Goal: Check status: Check status

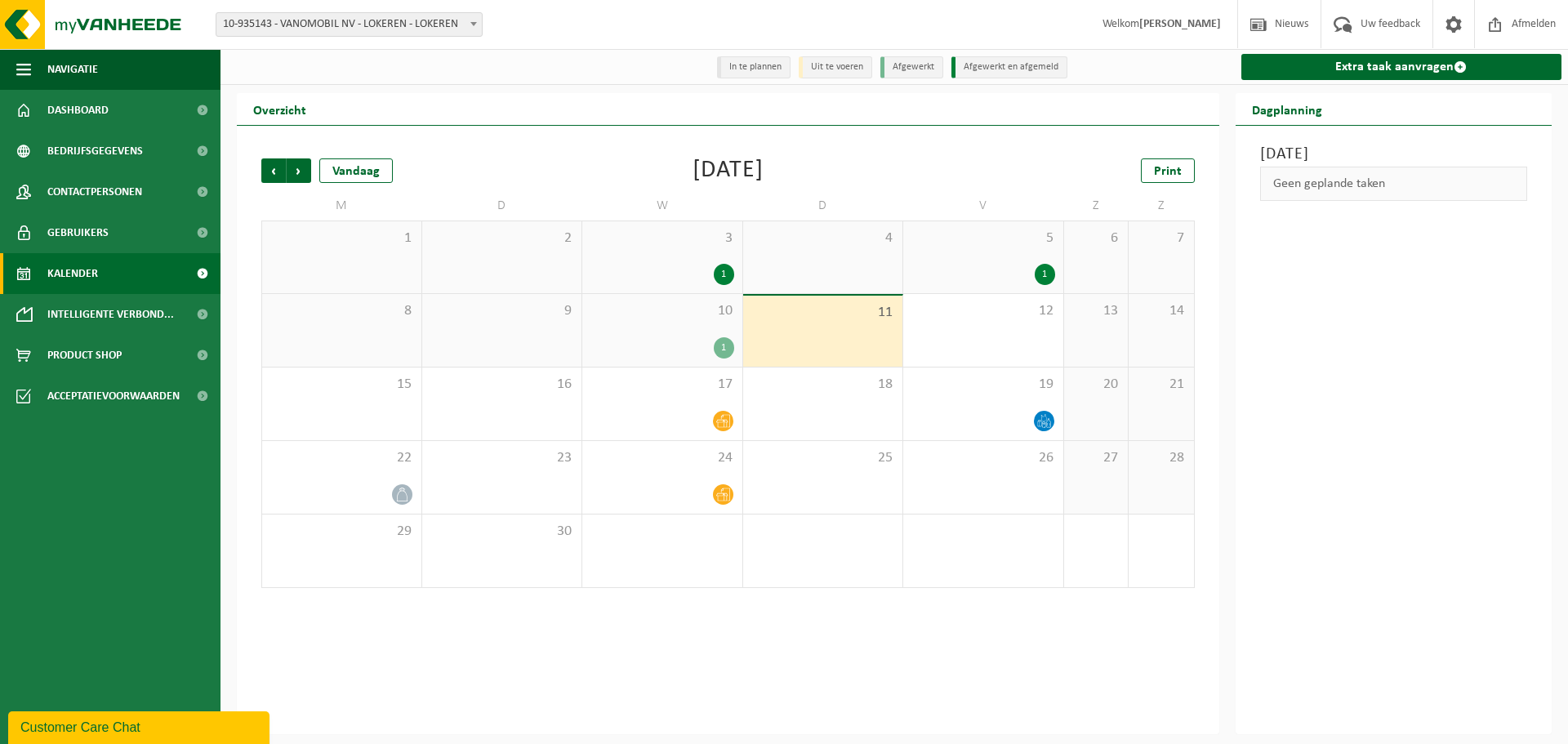
click at [709, 347] on div "1" at bounding box center [662, 347] width 144 height 21
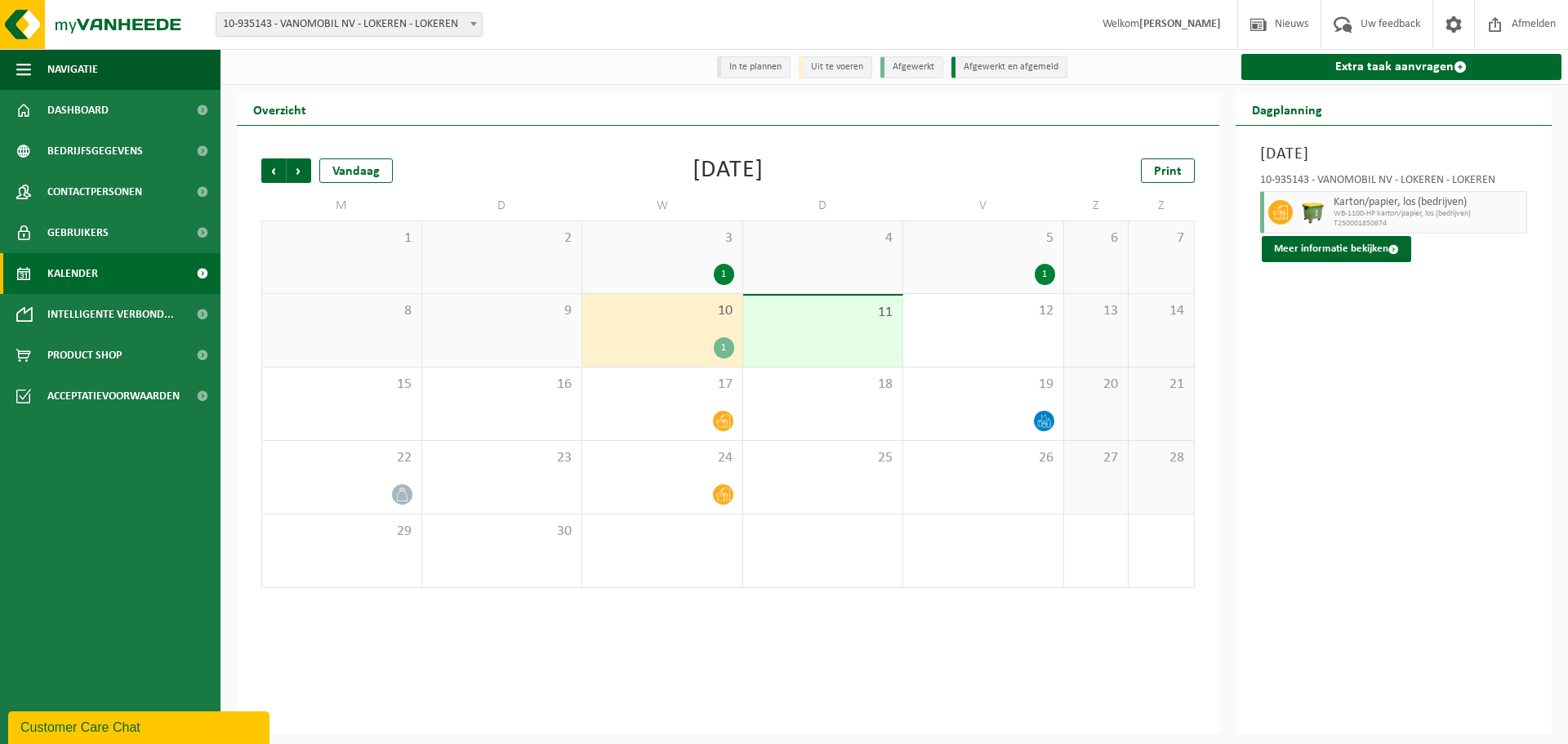
click at [859, 350] on div "11" at bounding box center [822, 331] width 160 height 71
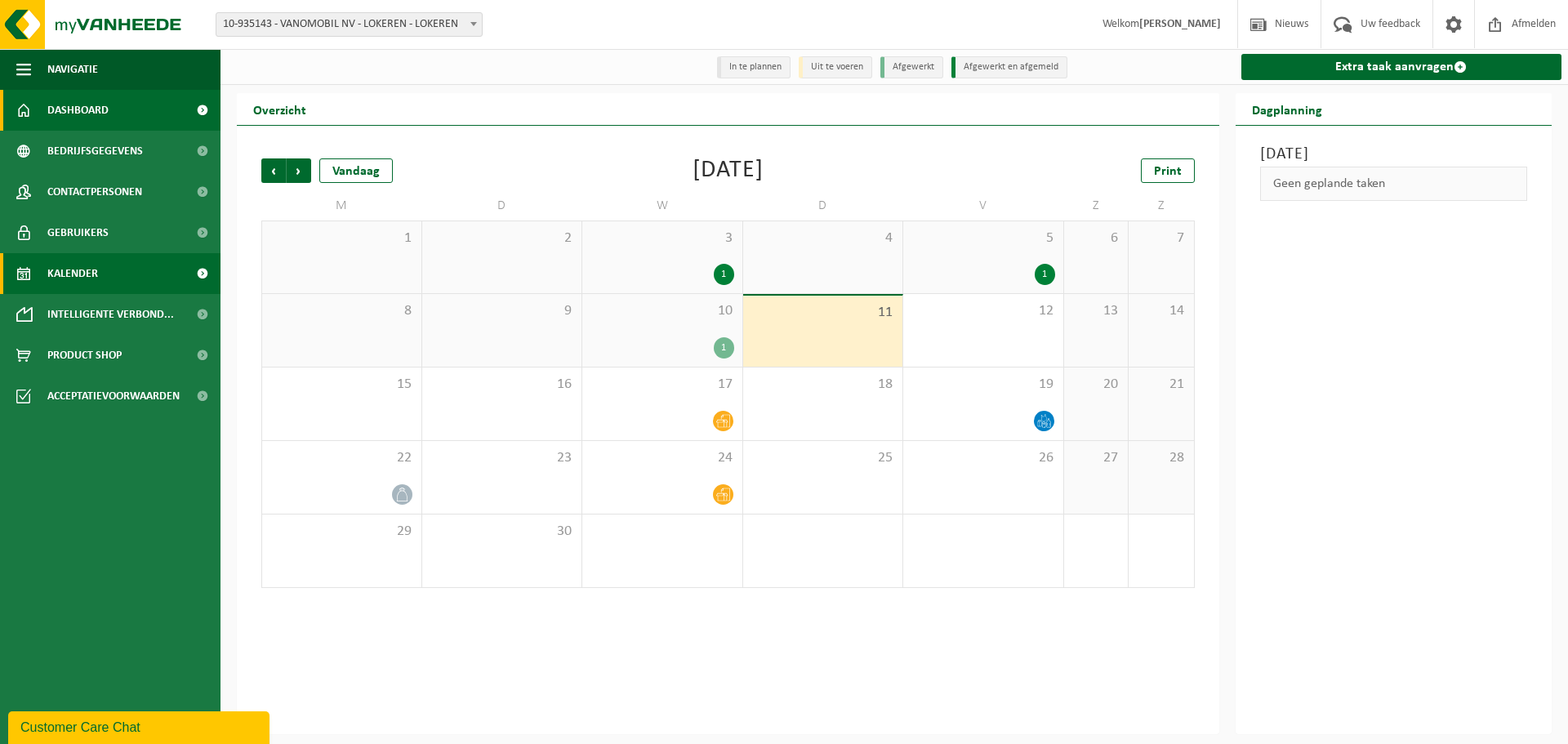
click at [75, 98] on span "Dashboard" at bounding box center [78, 110] width 61 height 41
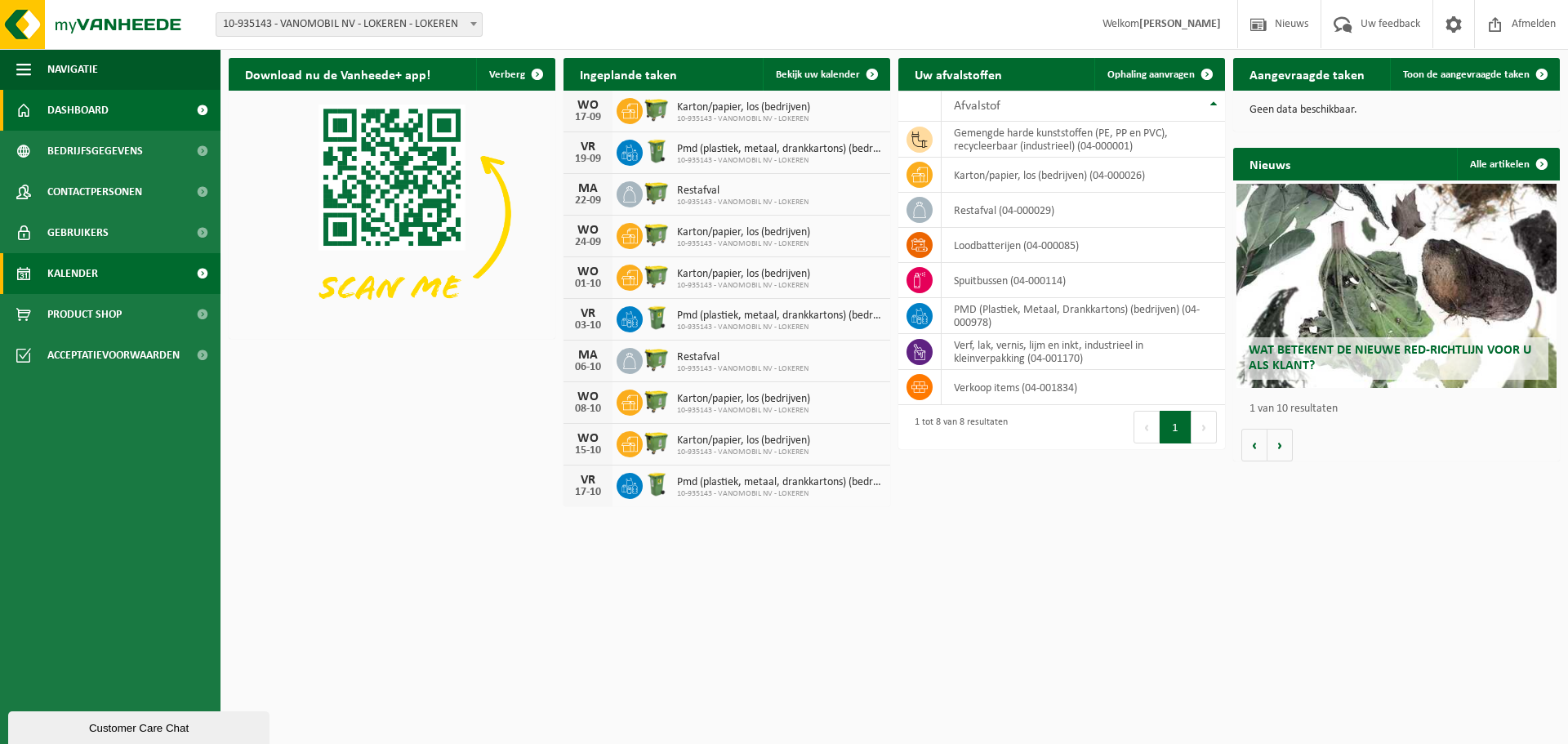
click at [74, 280] on span "Kalender" at bounding box center [73, 273] width 51 height 41
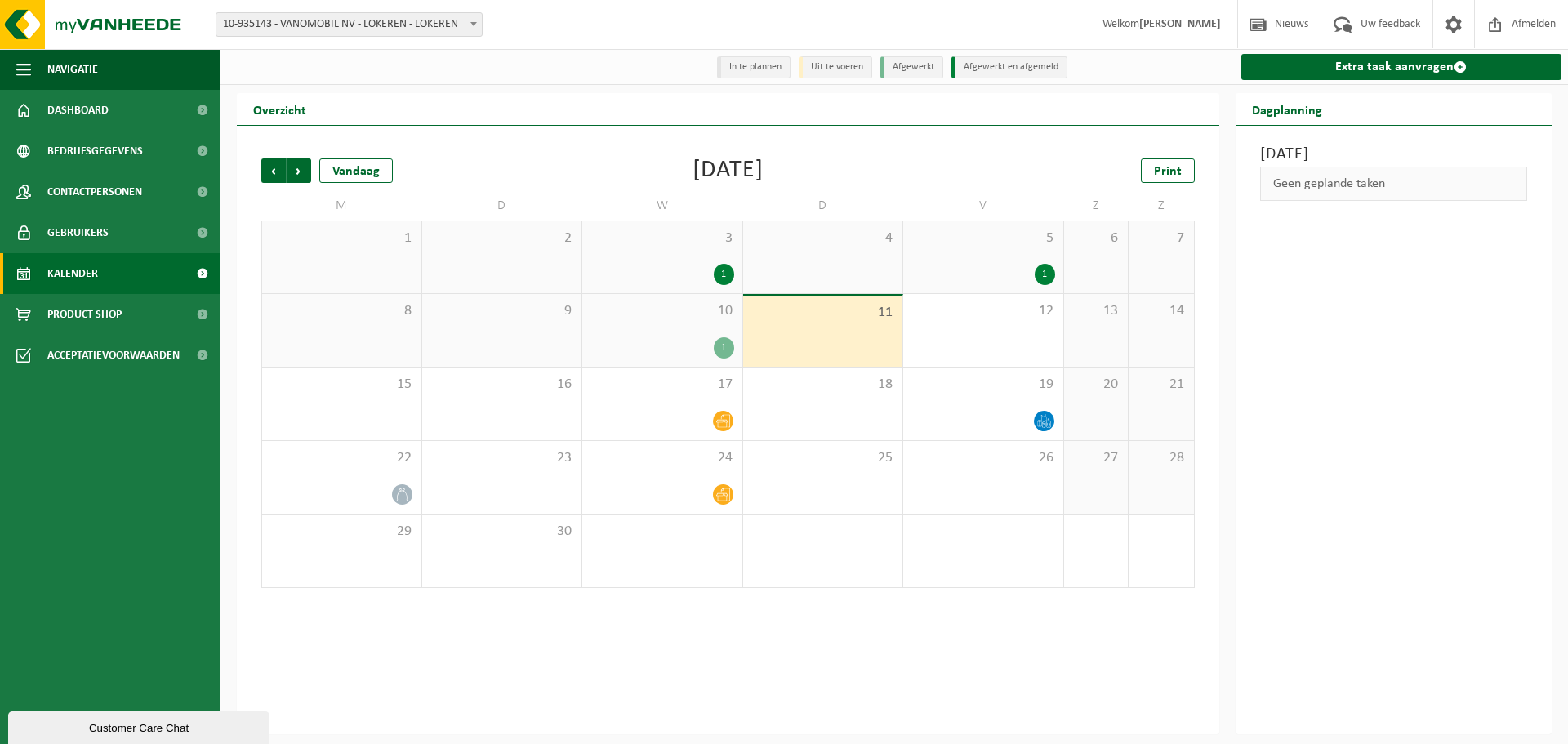
click at [677, 319] on span "10" at bounding box center [662, 310] width 144 height 18
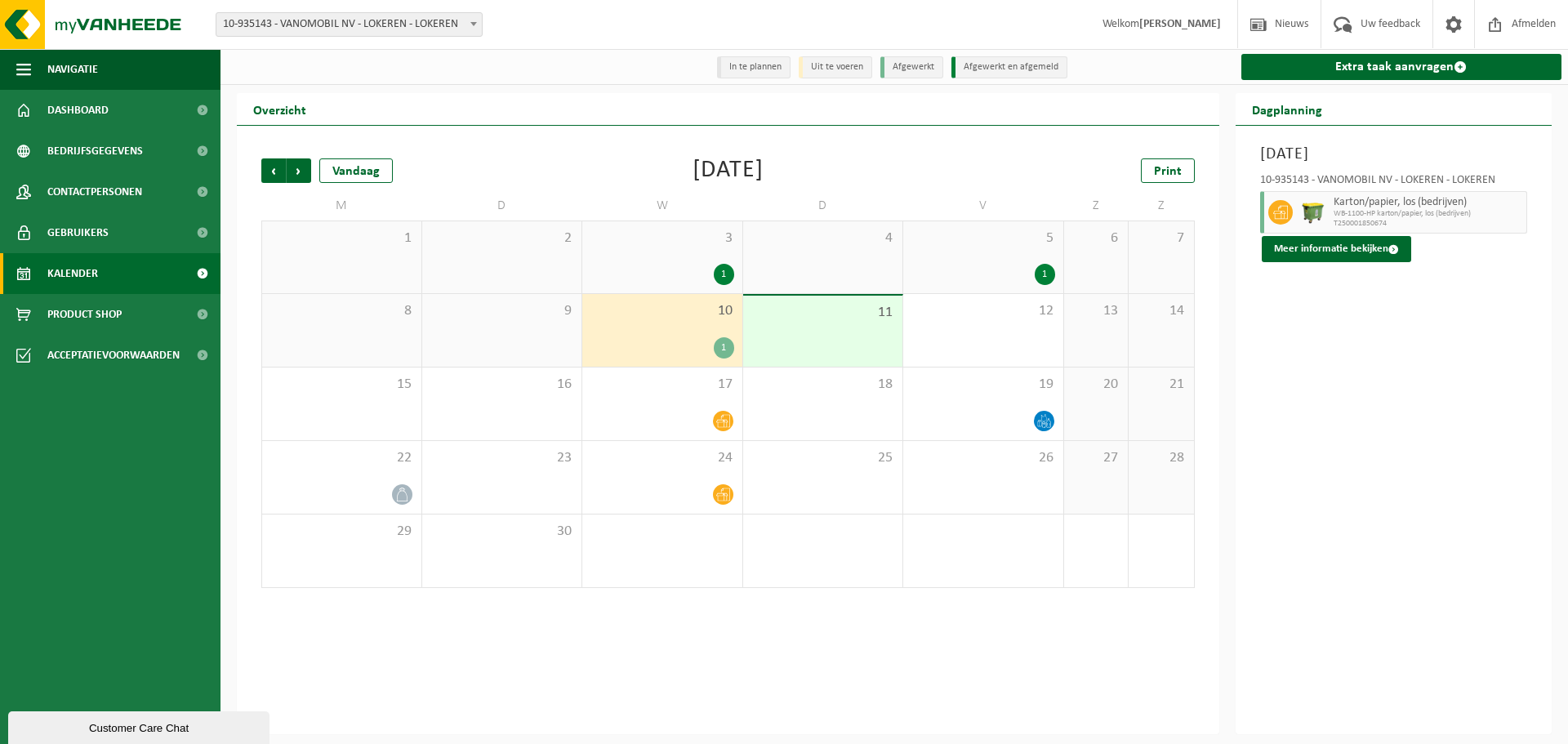
click at [894, 313] on div "11" at bounding box center [822, 331] width 160 height 71
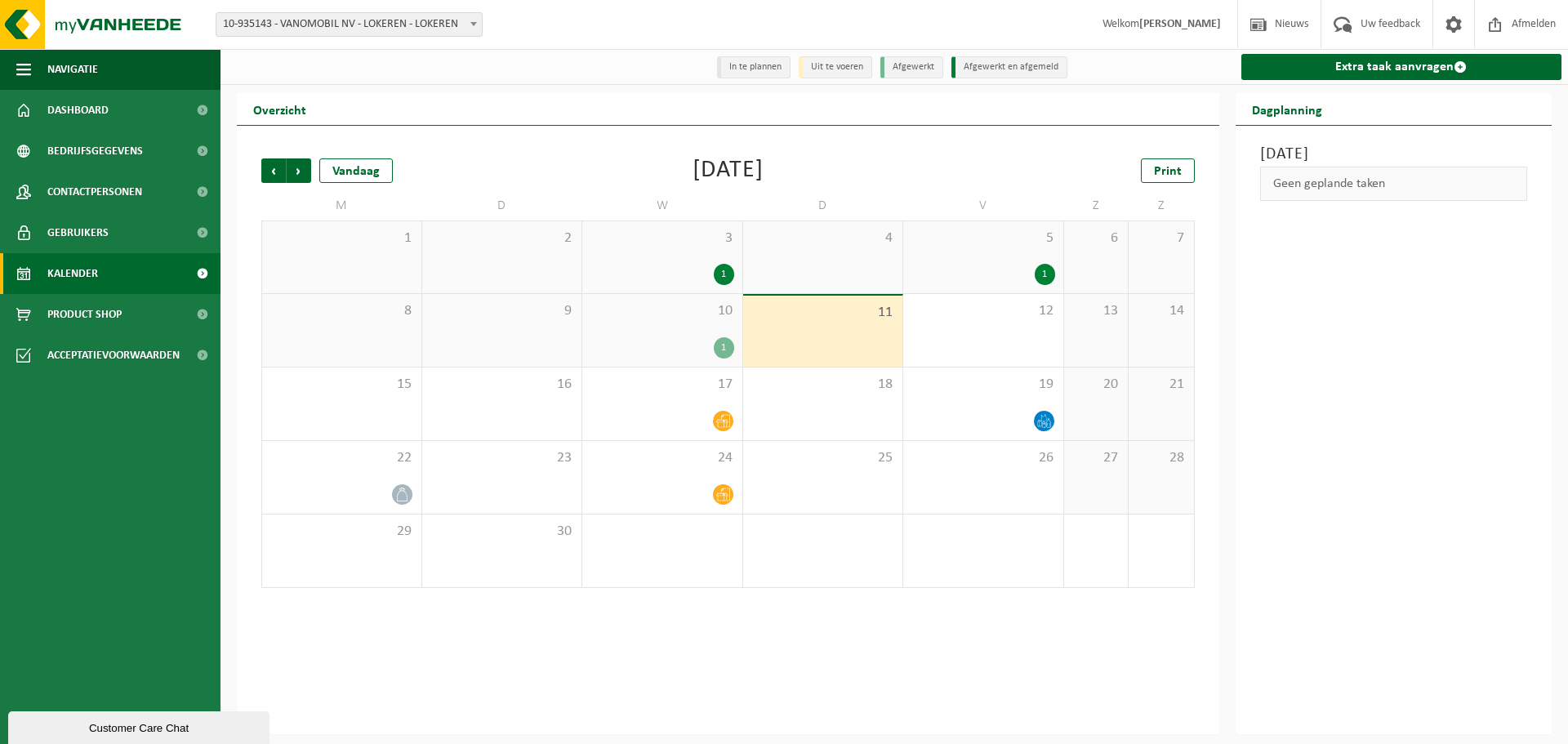
click at [492, 329] on div "9" at bounding box center [501, 330] width 160 height 73
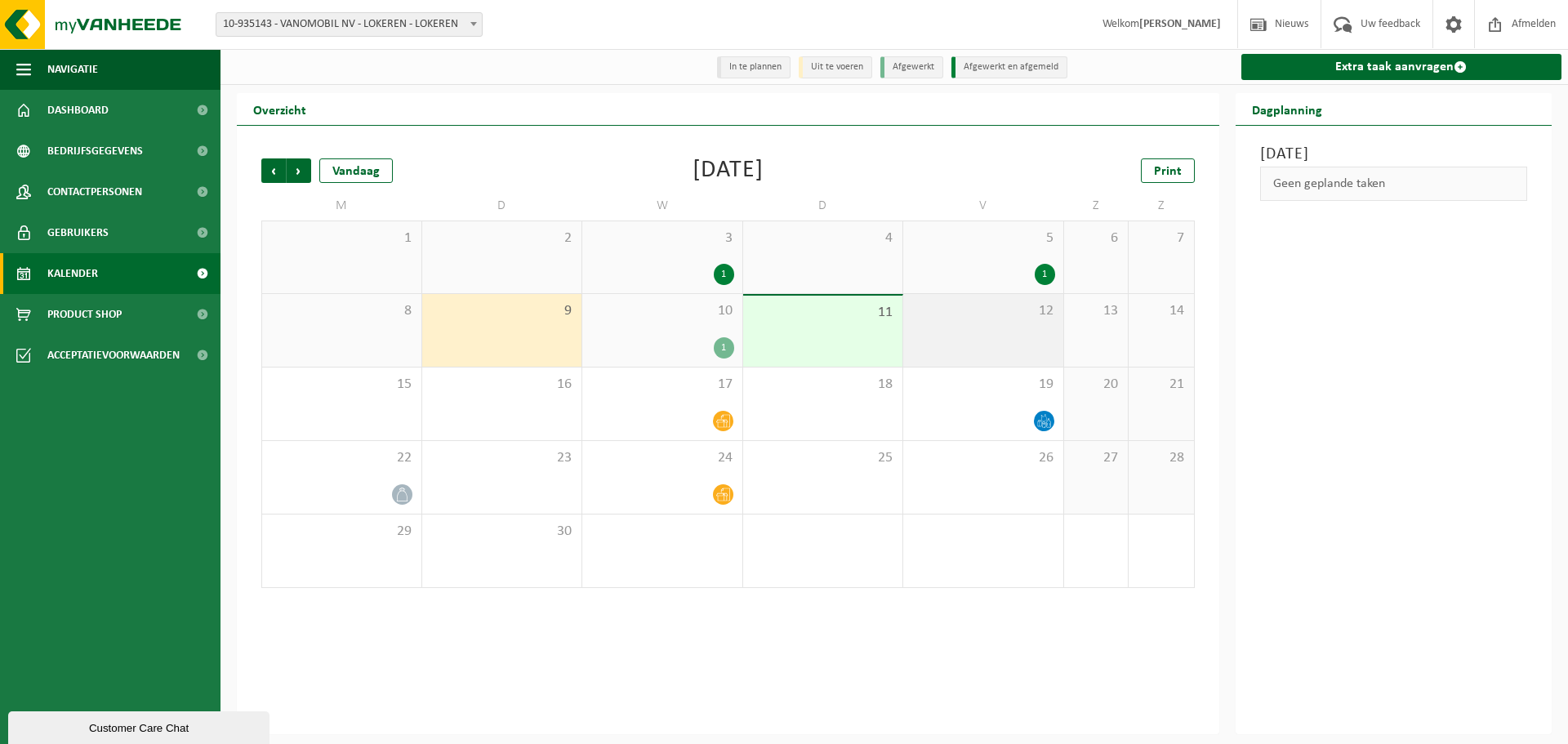
click at [944, 322] on div "12" at bounding box center [982, 330] width 160 height 73
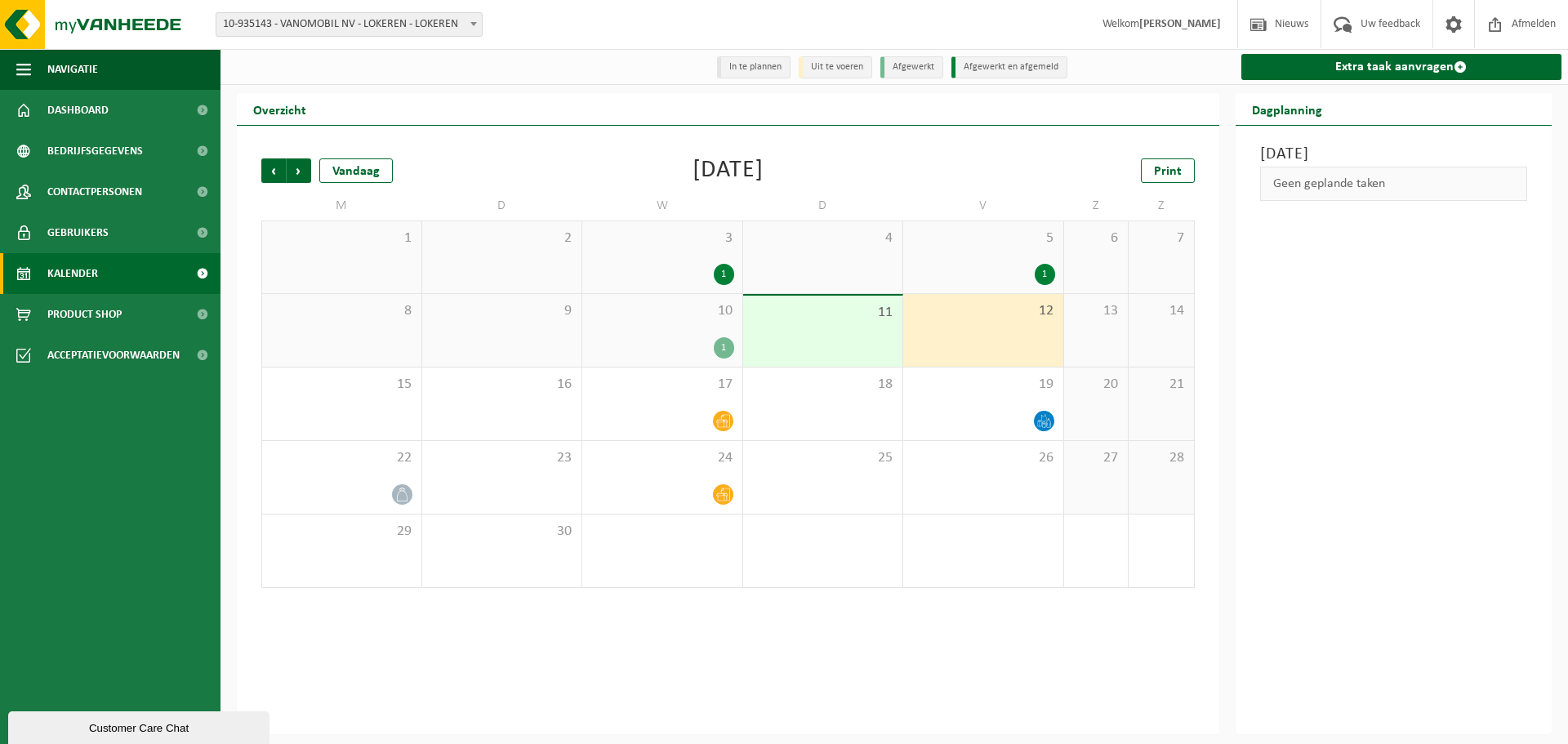
click at [833, 327] on div "11" at bounding box center [822, 331] width 160 height 71
